Goal: Information Seeking & Learning: Learn about a topic

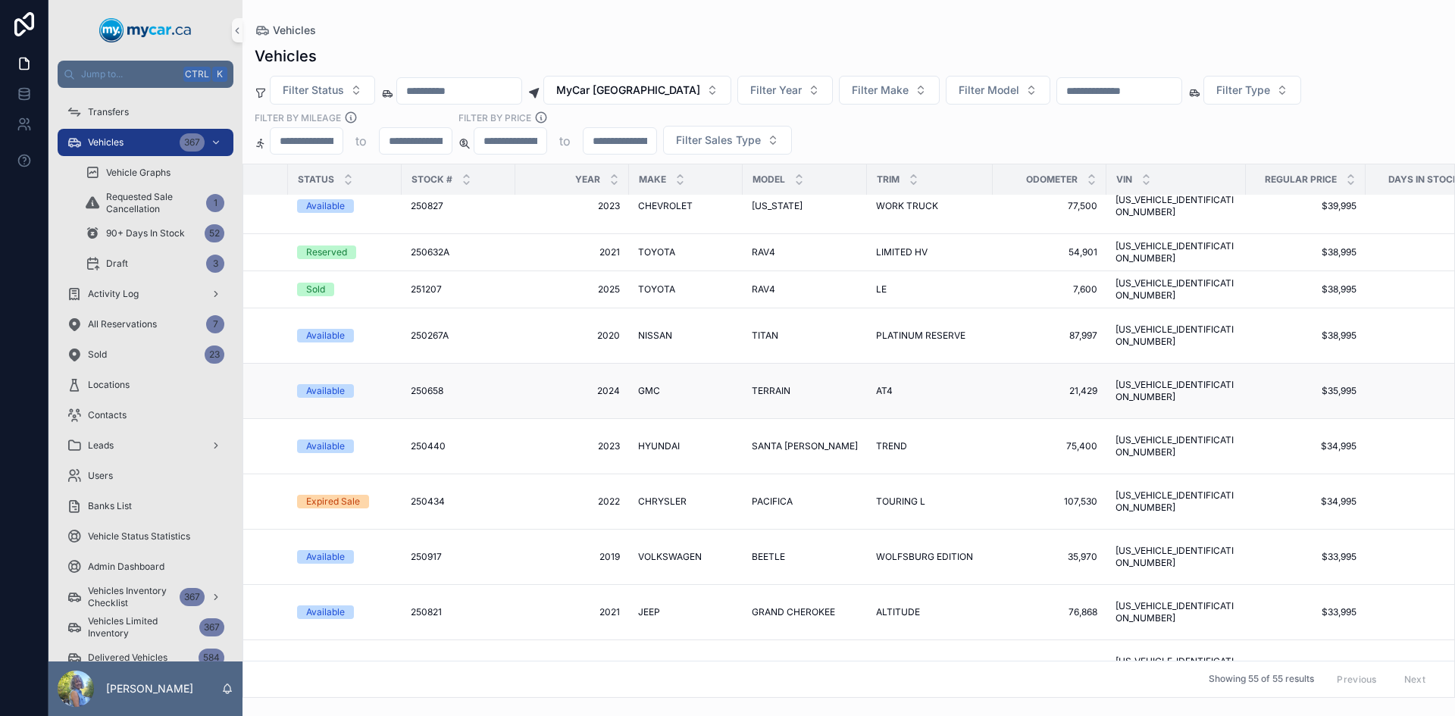
scroll to position [668, 213]
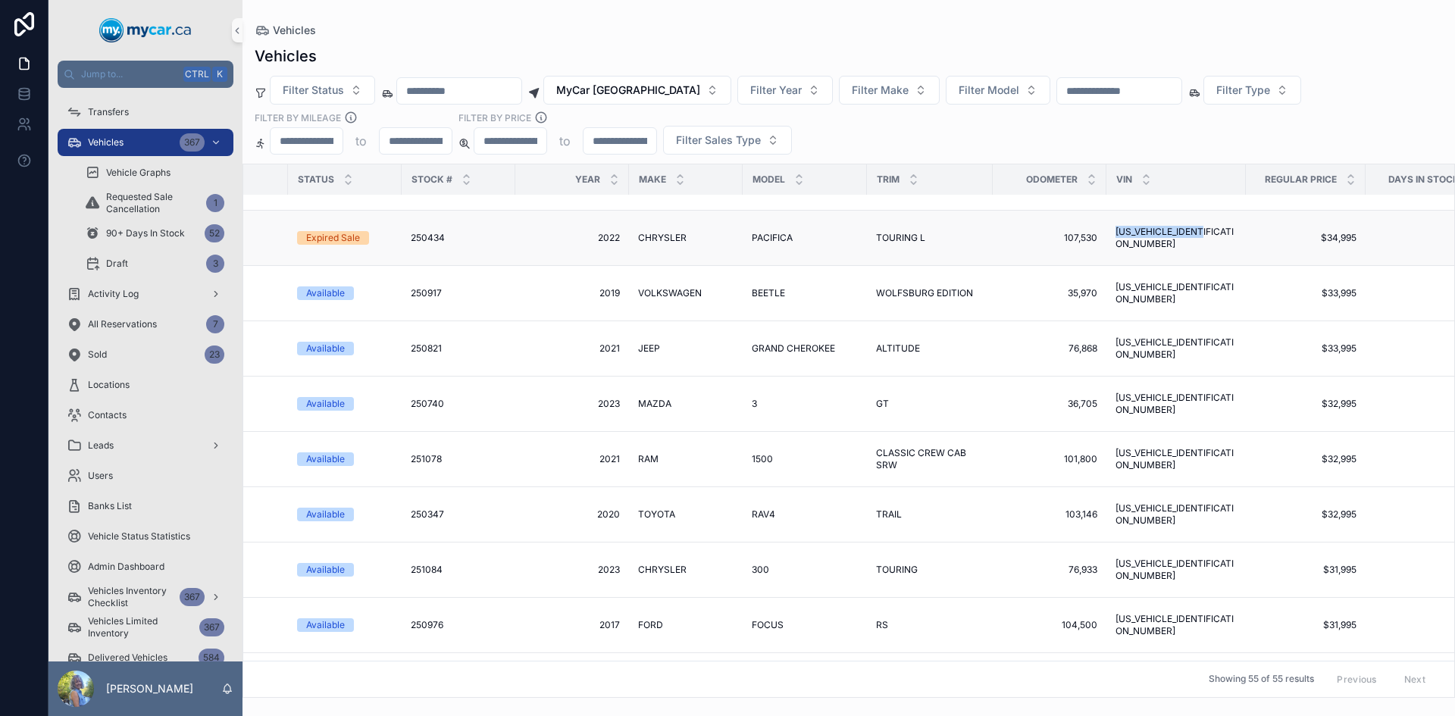
drag, startPoint x: 1206, startPoint y: 216, endPoint x: 1092, endPoint y: 220, distance: 113.8
click at [1107, 220] on td "[US_VEHICLE_IDENTIFICATION_NUMBER] [US_VEHICLE_IDENTIFICATION_NUMBER]" at bounding box center [1176, 238] width 139 height 55
copy span "[US_VEHICLE_IDENTIFICATION_NUMBER]"
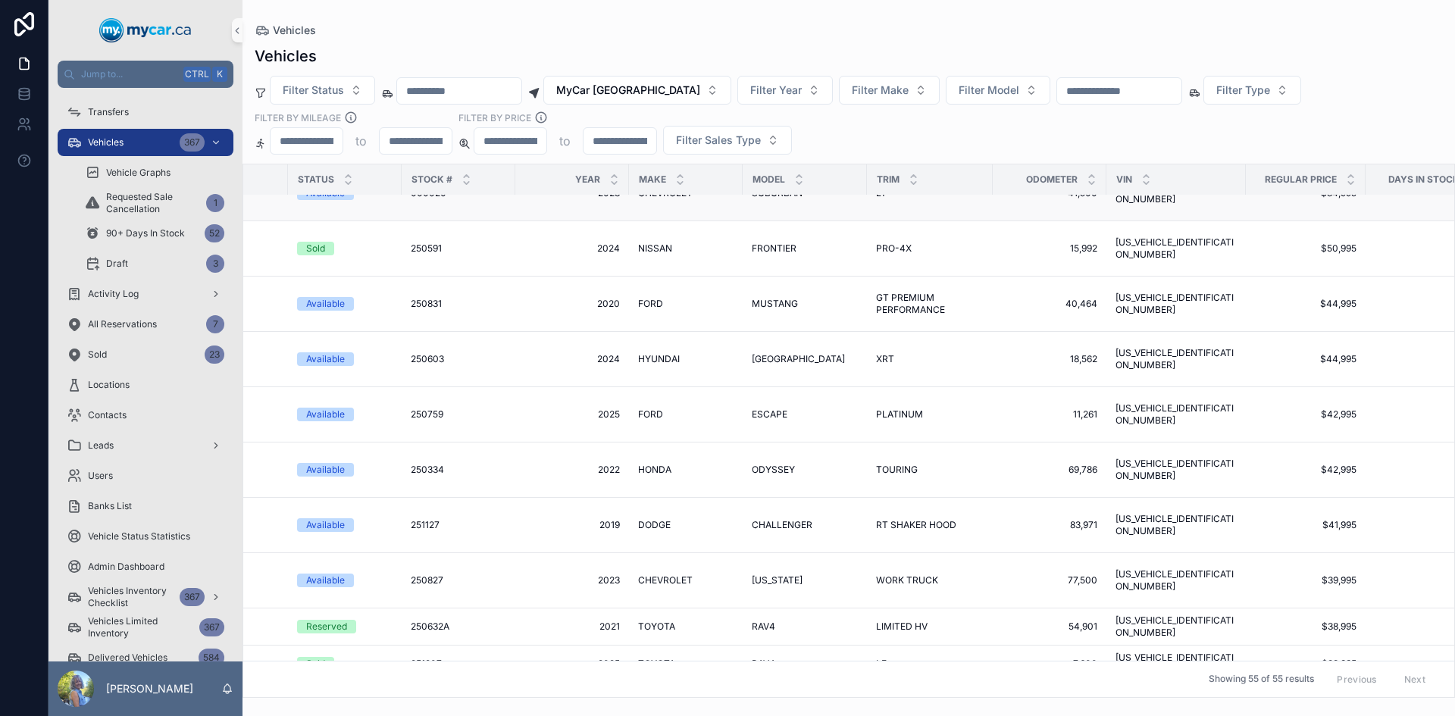
scroll to position [0, 213]
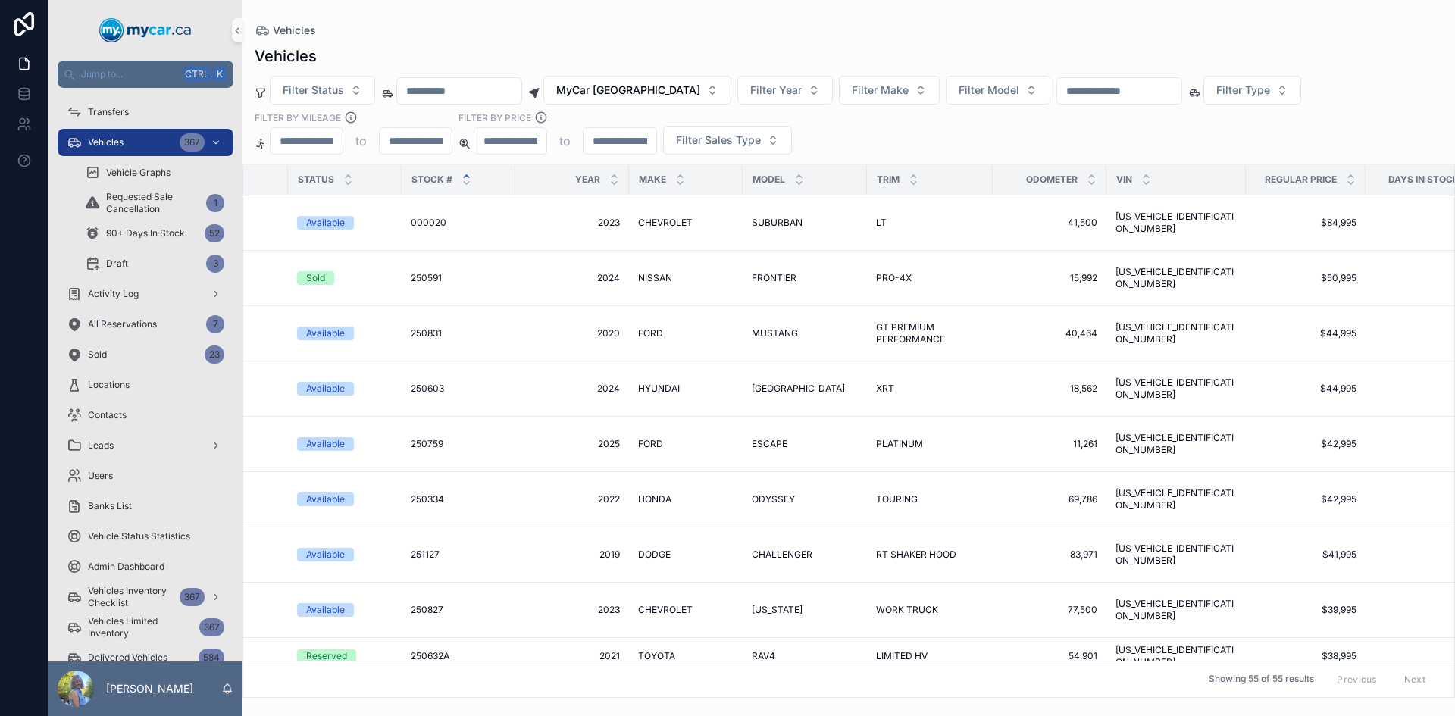
click at [462, 177] on icon "scrollable content" at bounding box center [467, 176] width 10 height 10
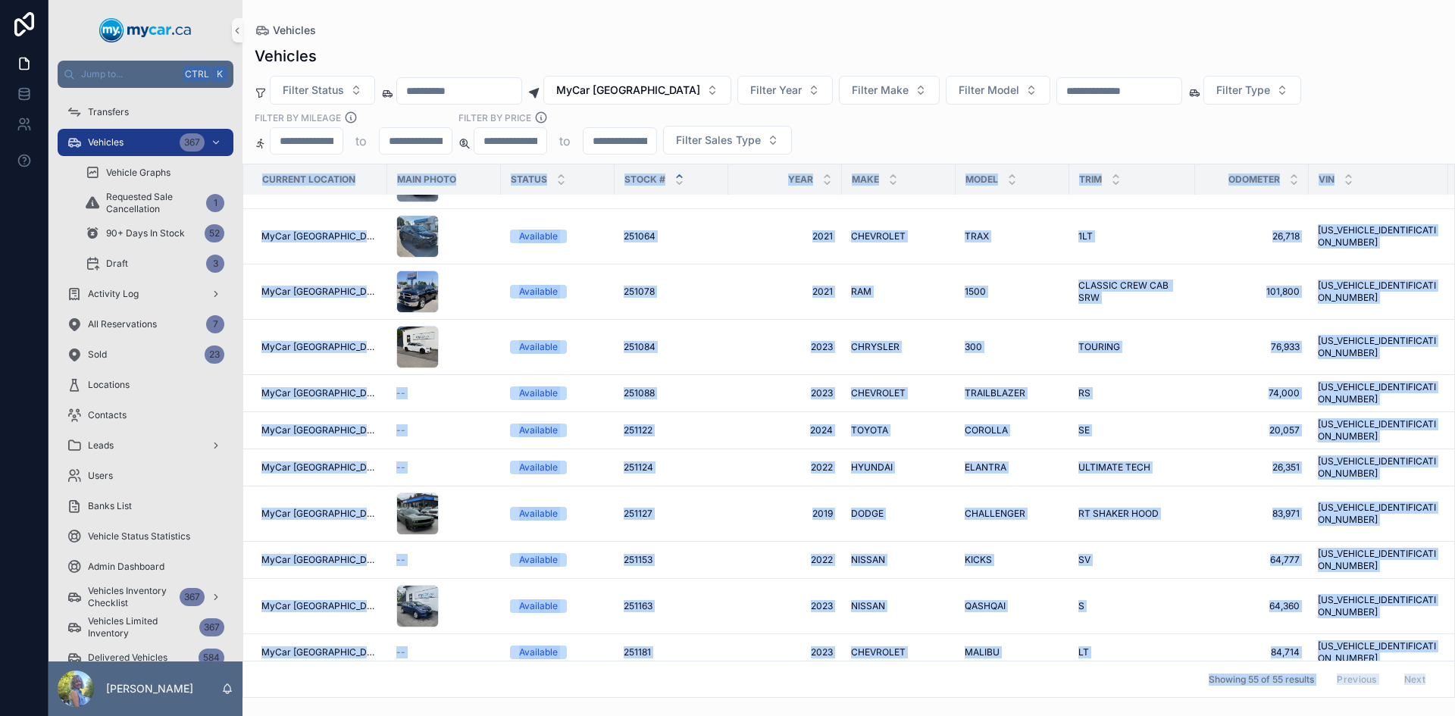
scroll to position [2185, 225]
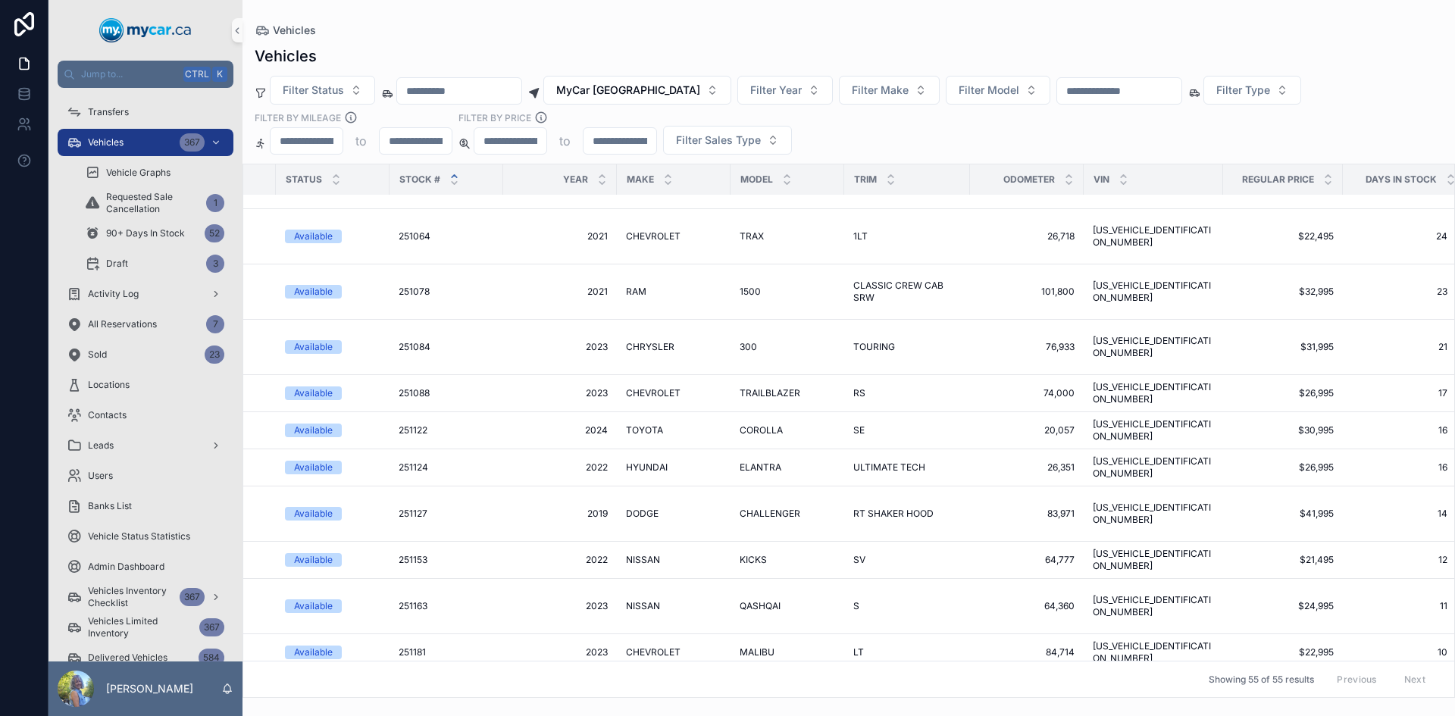
drag, startPoint x: 261, startPoint y: 178, endPoint x: 1455, endPoint y: 631, distance: 1276.2
click at [1455, 631] on div "Current Location Main Photo Status Stock # Year Make Model Trim Odometer VIN Re…" at bounding box center [849, 431] width 1213 height 534
copy thead "scrollable content"
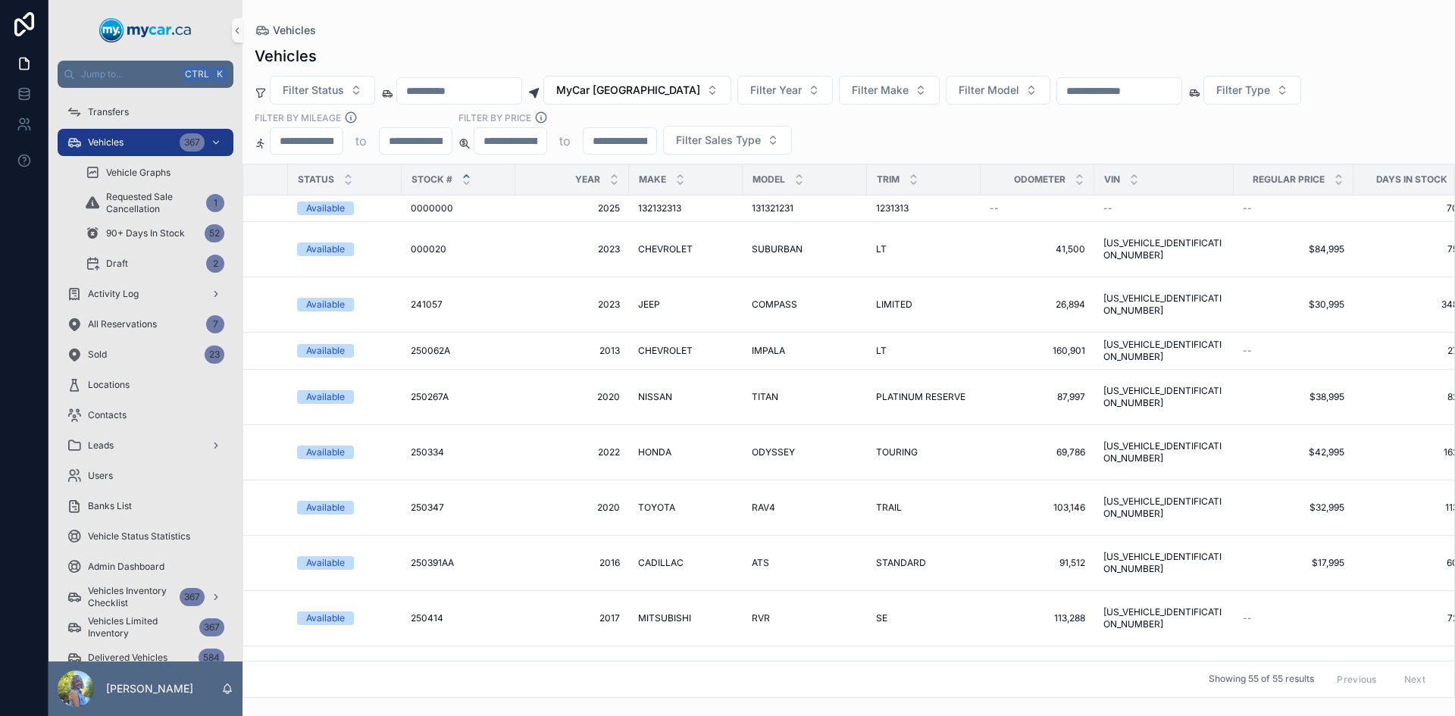
scroll to position [0, 0]
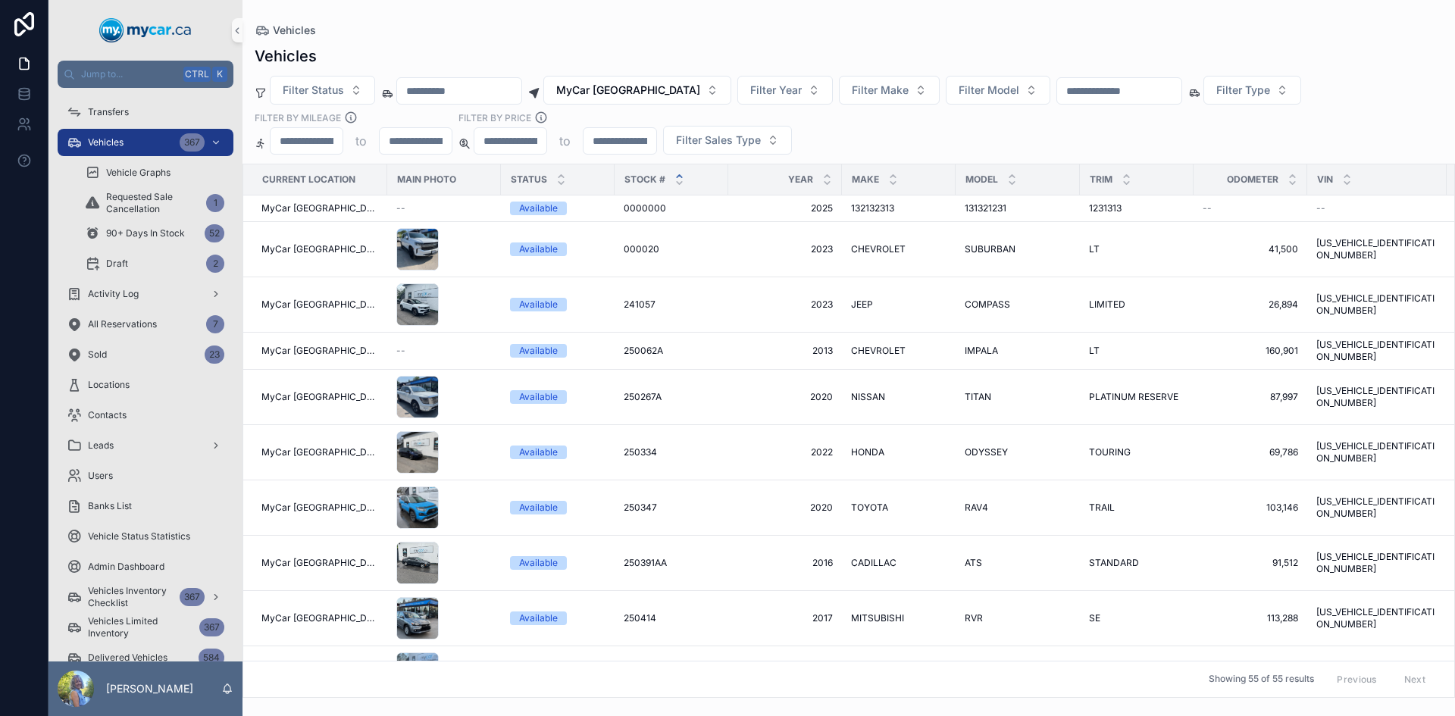
click at [474, 14] on div "Vehicles Vehicles Filter Status MyCar [GEOGRAPHIC_DATA] Filter Year Filter Make…" at bounding box center [849, 349] width 1213 height 698
click at [27, 90] on icon at bounding box center [24, 93] width 15 height 15
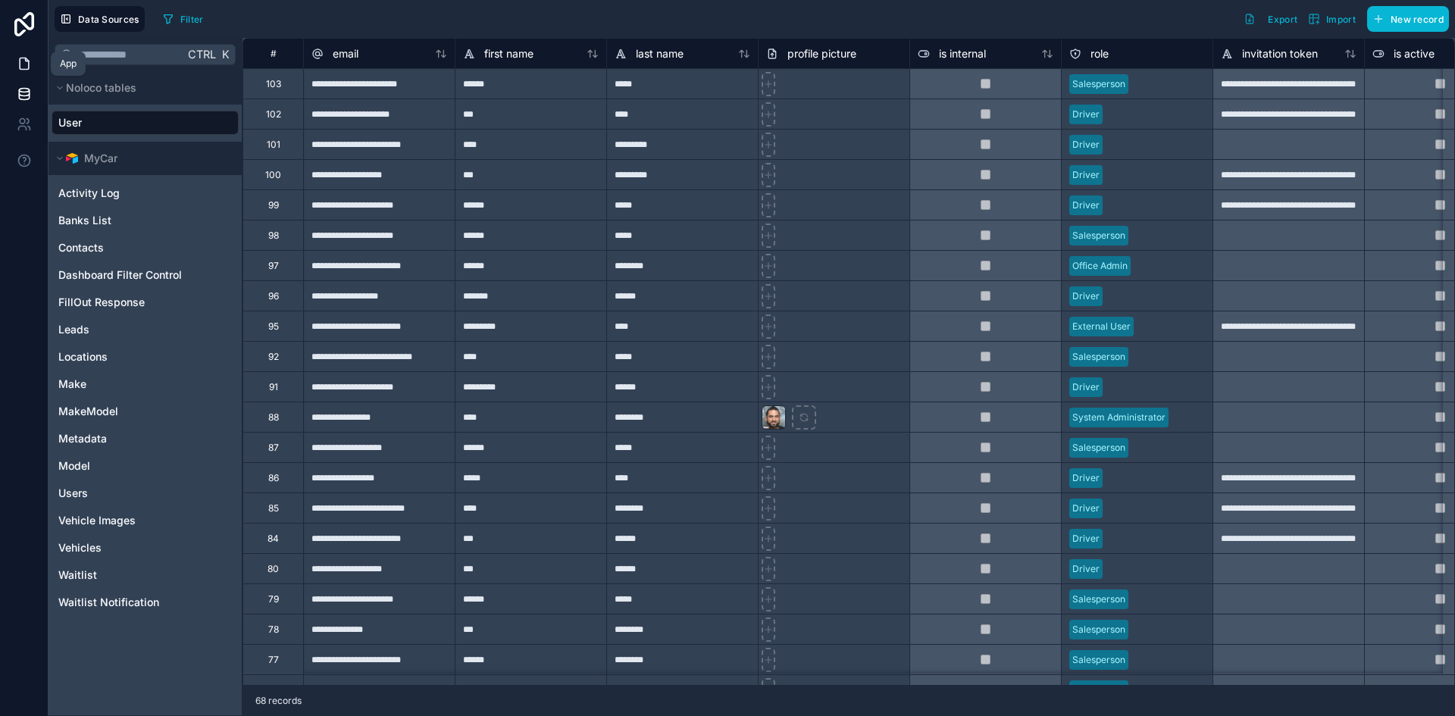
click at [23, 67] on icon at bounding box center [24, 63] width 15 height 15
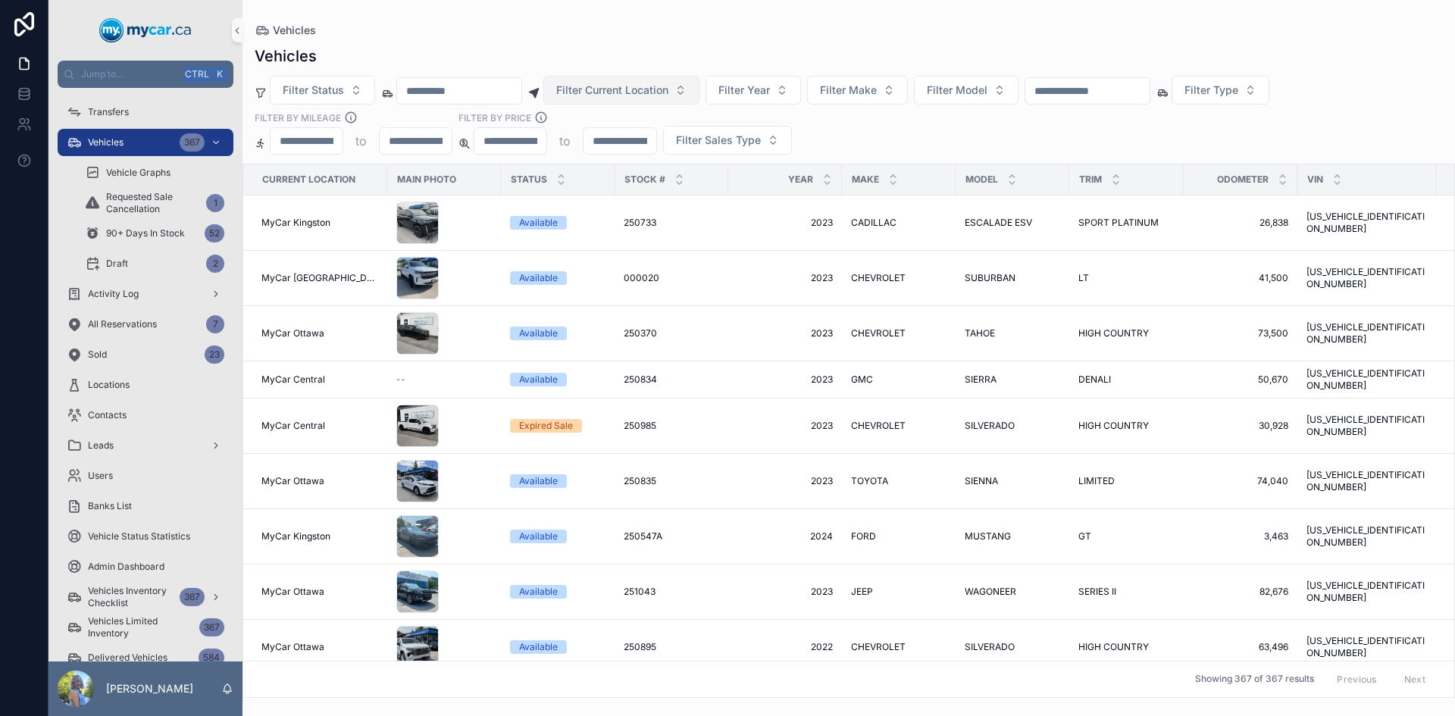
click at [700, 93] on button "Filter Current Location" at bounding box center [621, 90] width 156 height 29
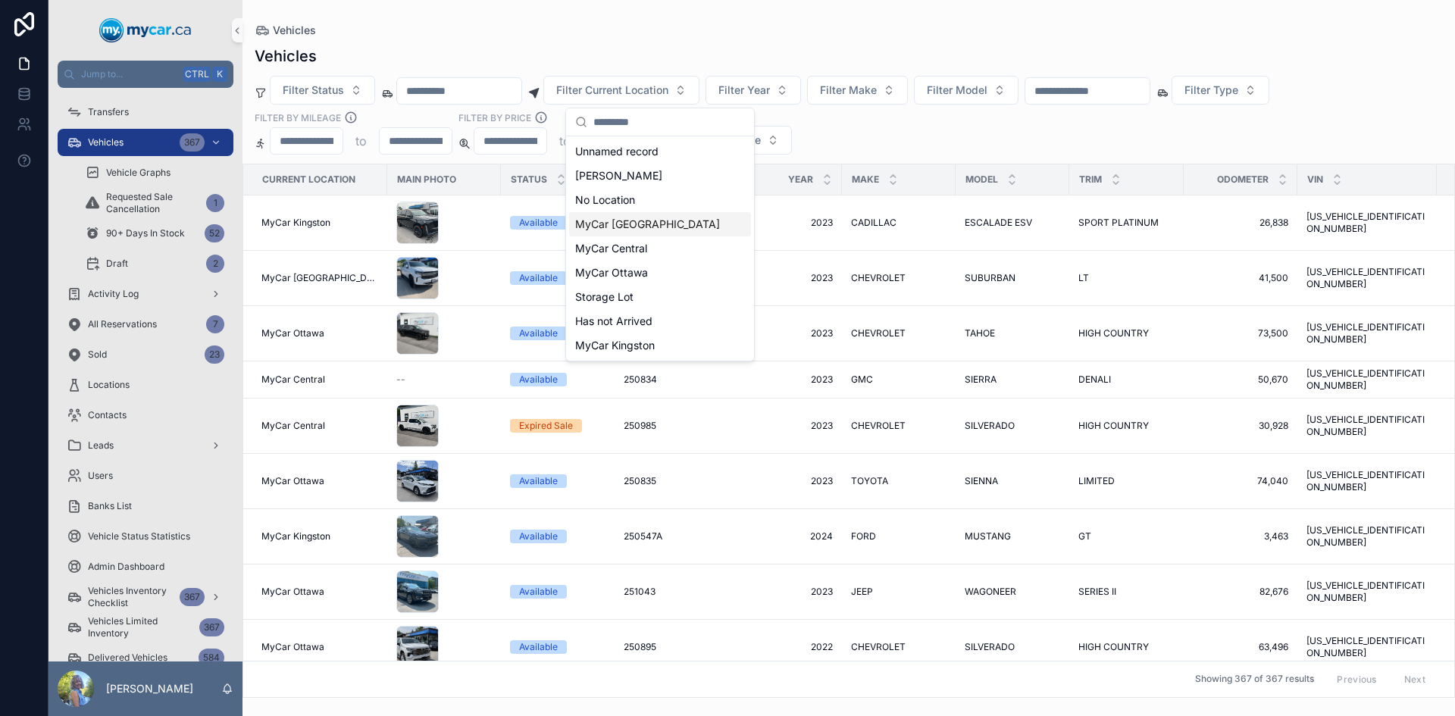
click at [628, 223] on span "MyCar [GEOGRAPHIC_DATA]" at bounding box center [647, 224] width 145 height 15
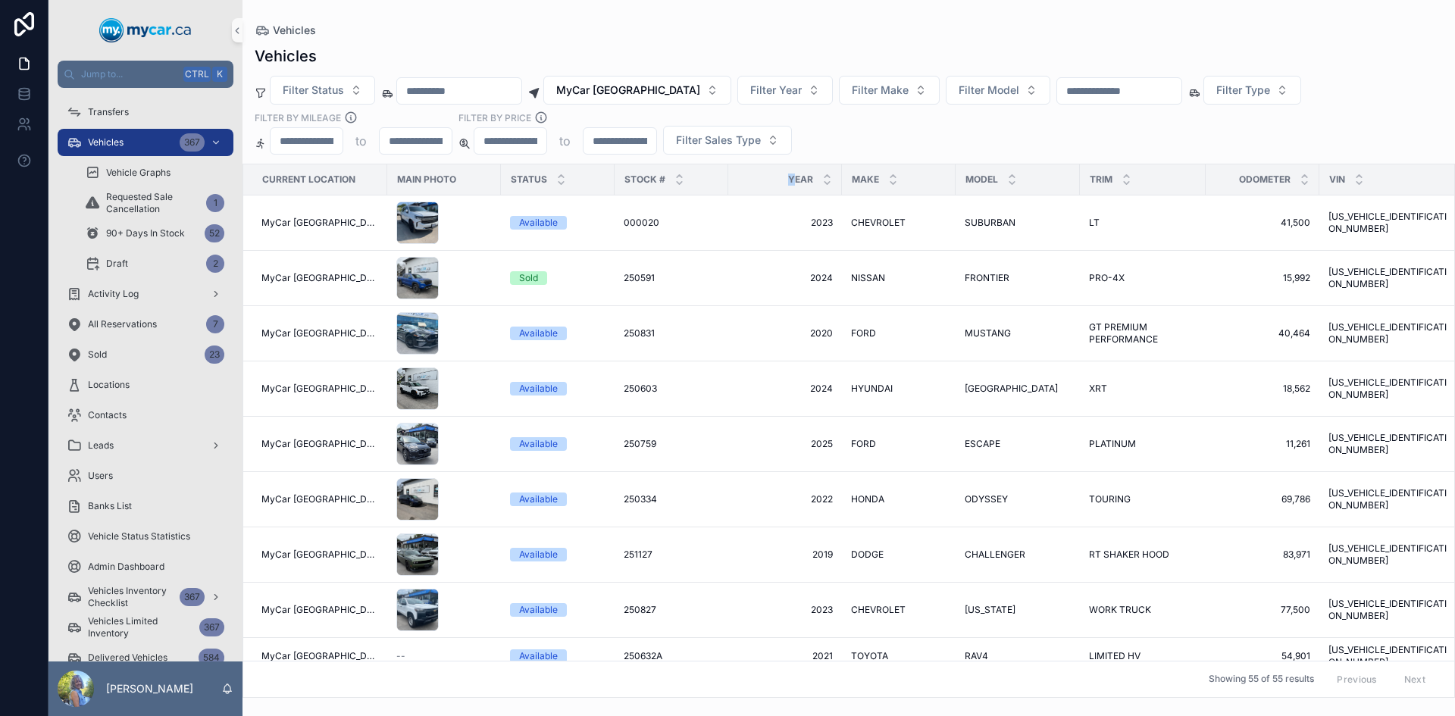
drag, startPoint x: 754, startPoint y: 181, endPoint x: 781, endPoint y: 183, distance: 27.4
click at [781, 183] on div "Year" at bounding box center [785, 179] width 112 height 29
click at [770, 178] on div "Year" at bounding box center [785, 179] width 112 height 29
click at [835, 128] on div "Filter Status MyCar [GEOGRAPHIC_DATA] Filter Year Filter Make Filter Model Filt…" at bounding box center [849, 115] width 1213 height 79
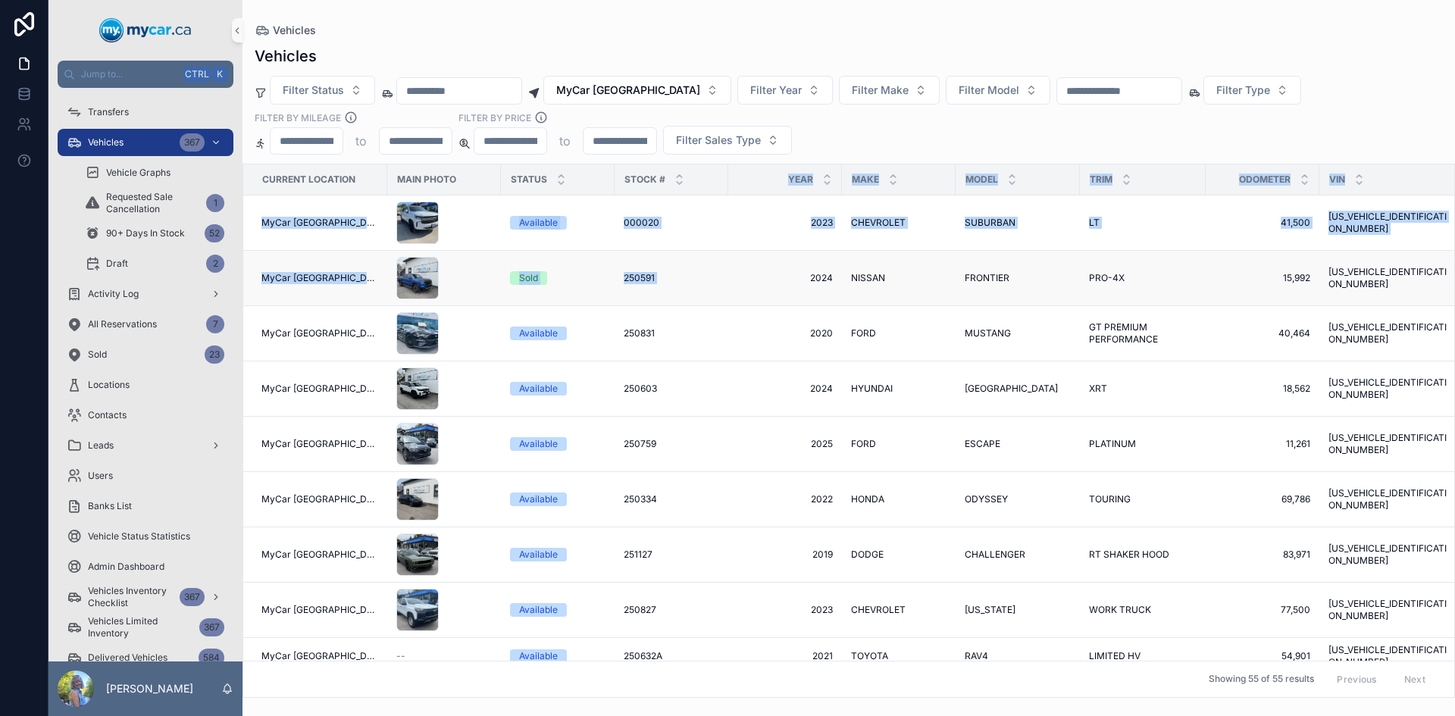
drag, startPoint x: 769, startPoint y: 170, endPoint x: 773, endPoint y: 265, distance: 94.9
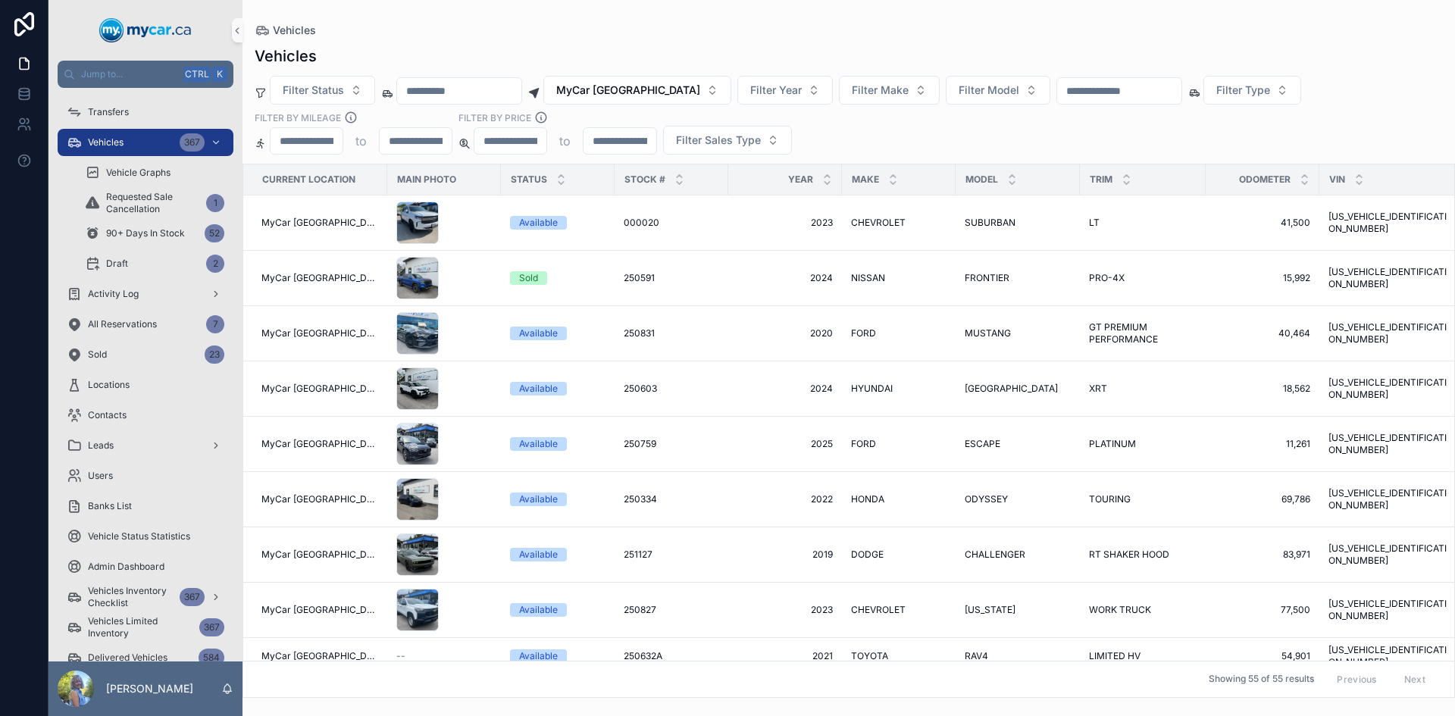
click at [878, 126] on div "Filter Status MyCar [GEOGRAPHIC_DATA] Filter Year Filter Make Filter Model Filt…" at bounding box center [849, 115] width 1213 height 79
click at [727, 133] on span "Filter Sales Type" at bounding box center [718, 140] width 85 height 15
click at [878, 129] on div "Filter Status MyCar [GEOGRAPHIC_DATA] Filter Year Filter Make Filter Model Filt…" at bounding box center [849, 115] width 1213 height 79
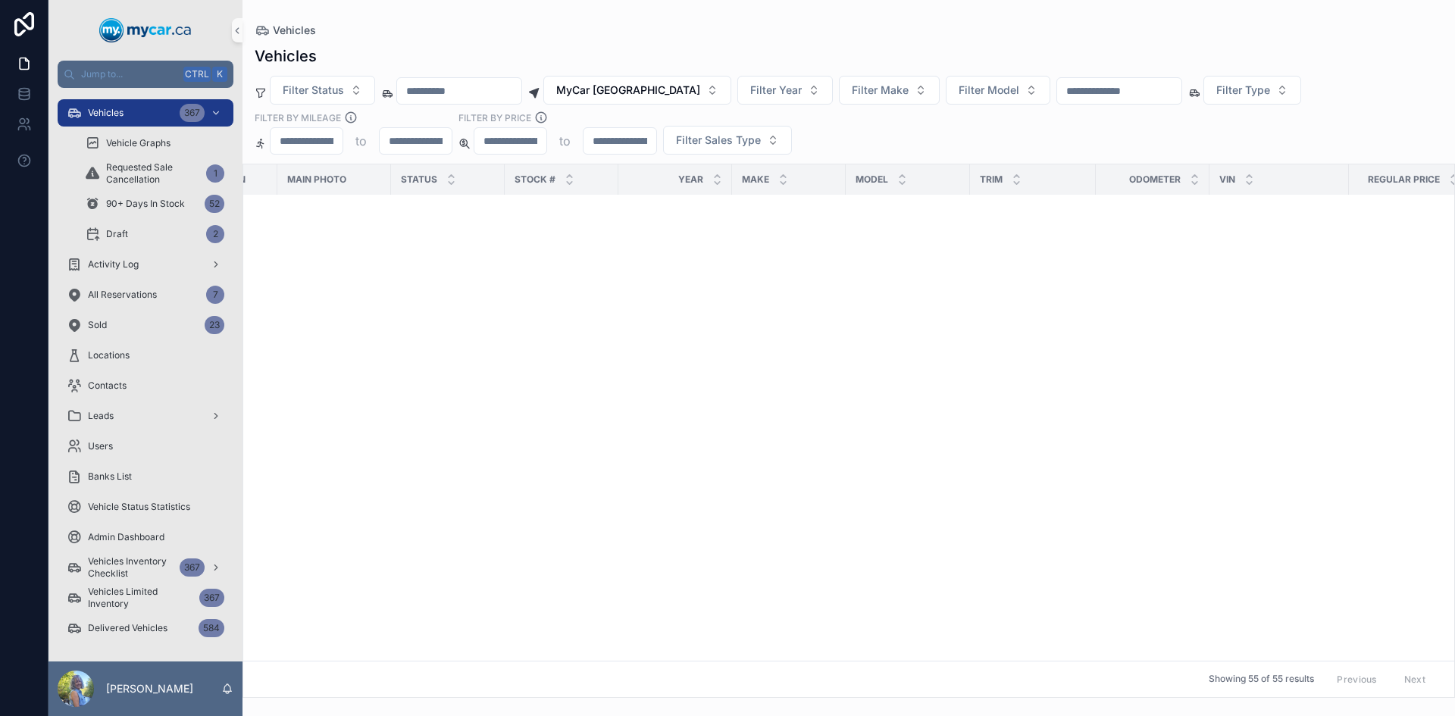
scroll to position [0, 164]
